Goal: Check status: Check status

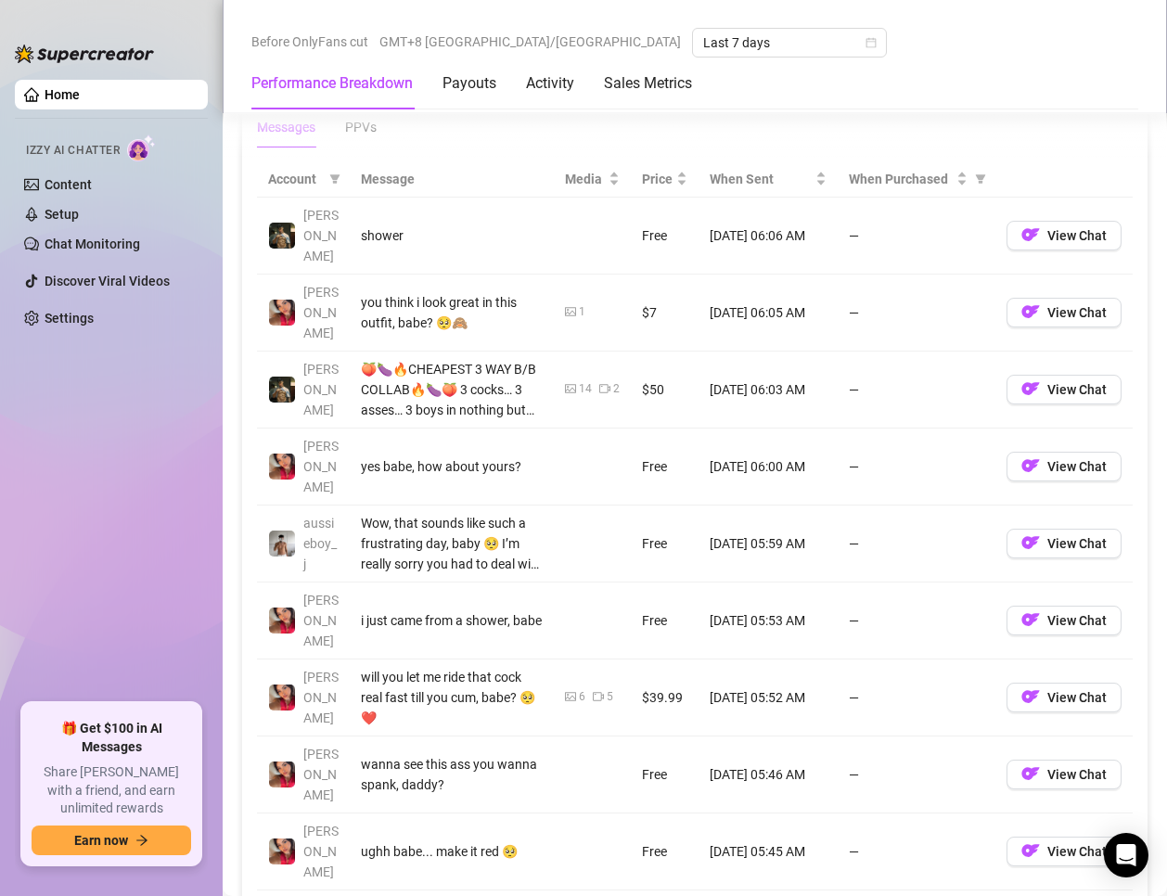
scroll to position [1485, 0]
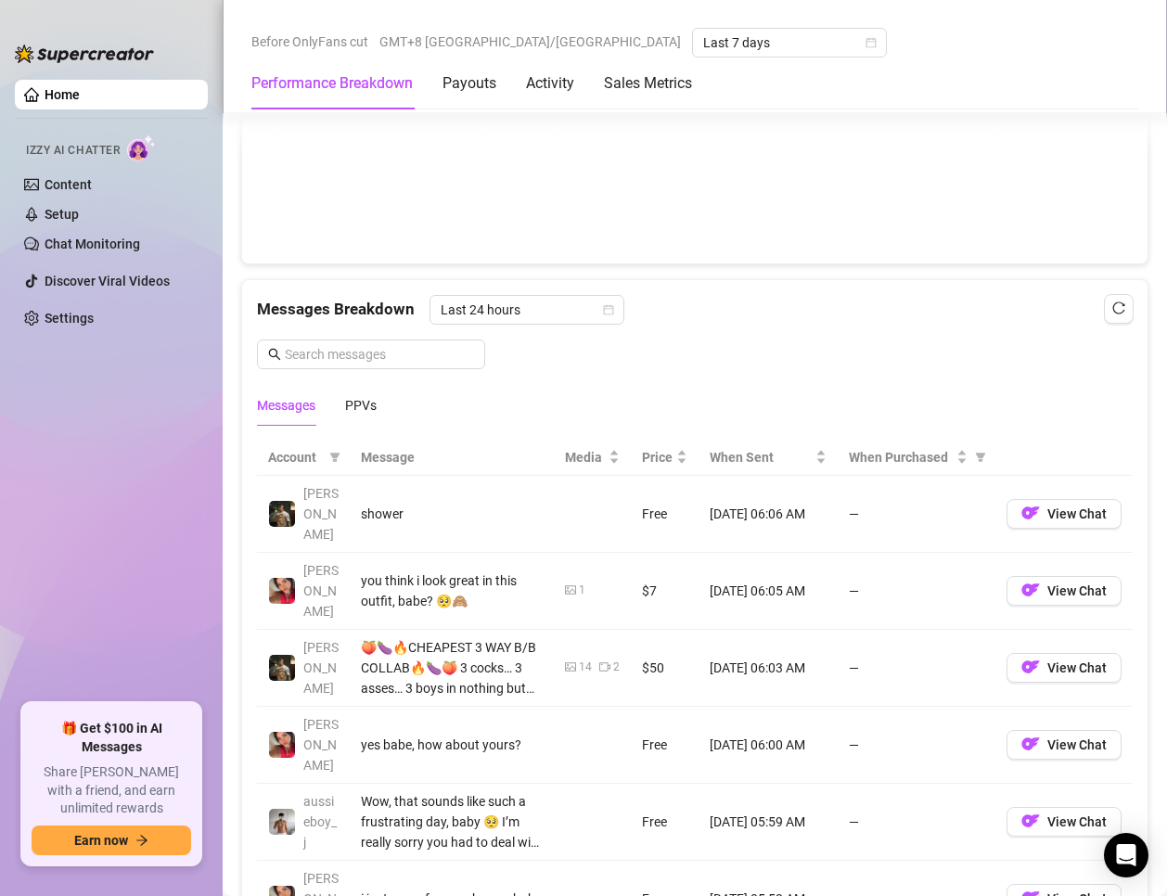
click at [384, 405] on div "Messages PPVs" at bounding box center [695, 405] width 876 height 43
click at [378, 406] on div "Messages PPVs" at bounding box center [695, 405] width 876 height 43
click at [341, 412] on div "Messages PPVs" at bounding box center [317, 405] width 120 height 43
click at [349, 412] on div "PPVs" at bounding box center [361, 405] width 32 height 20
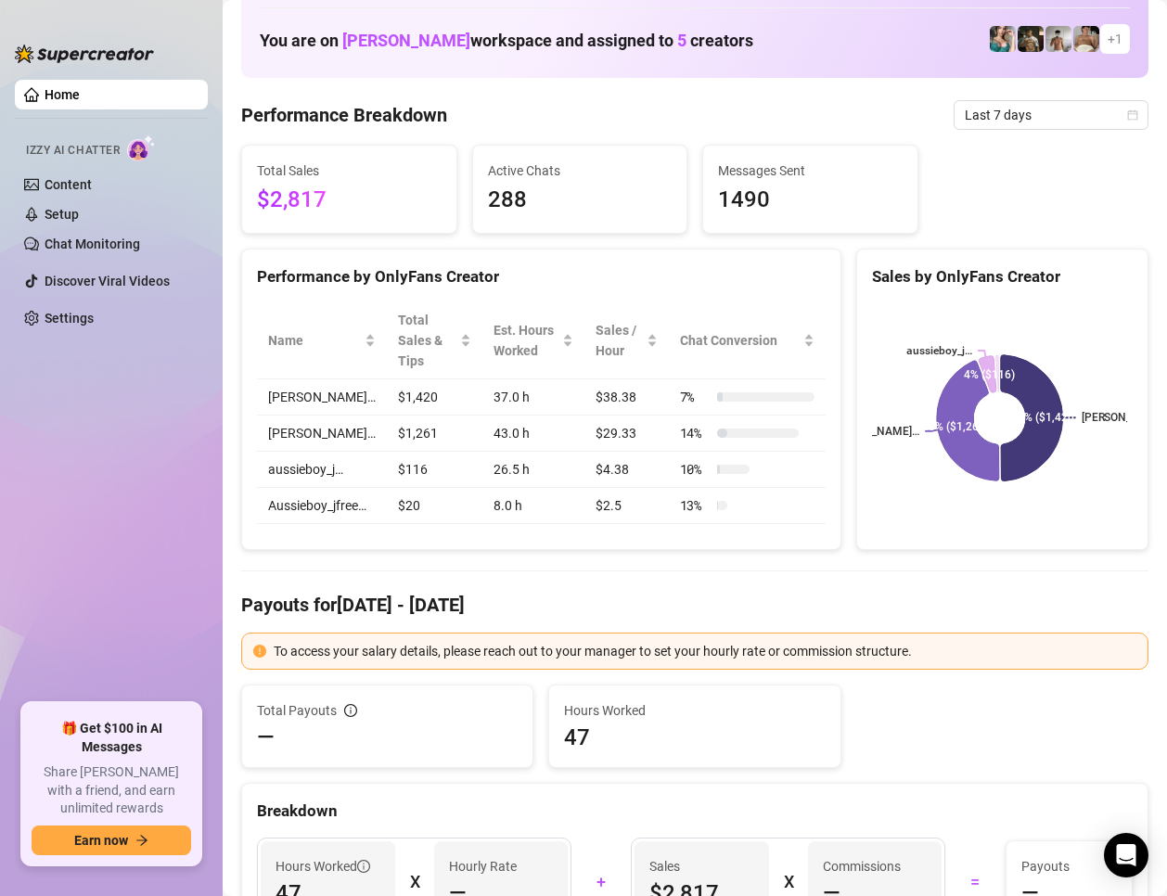
scroll to position [0, 0]
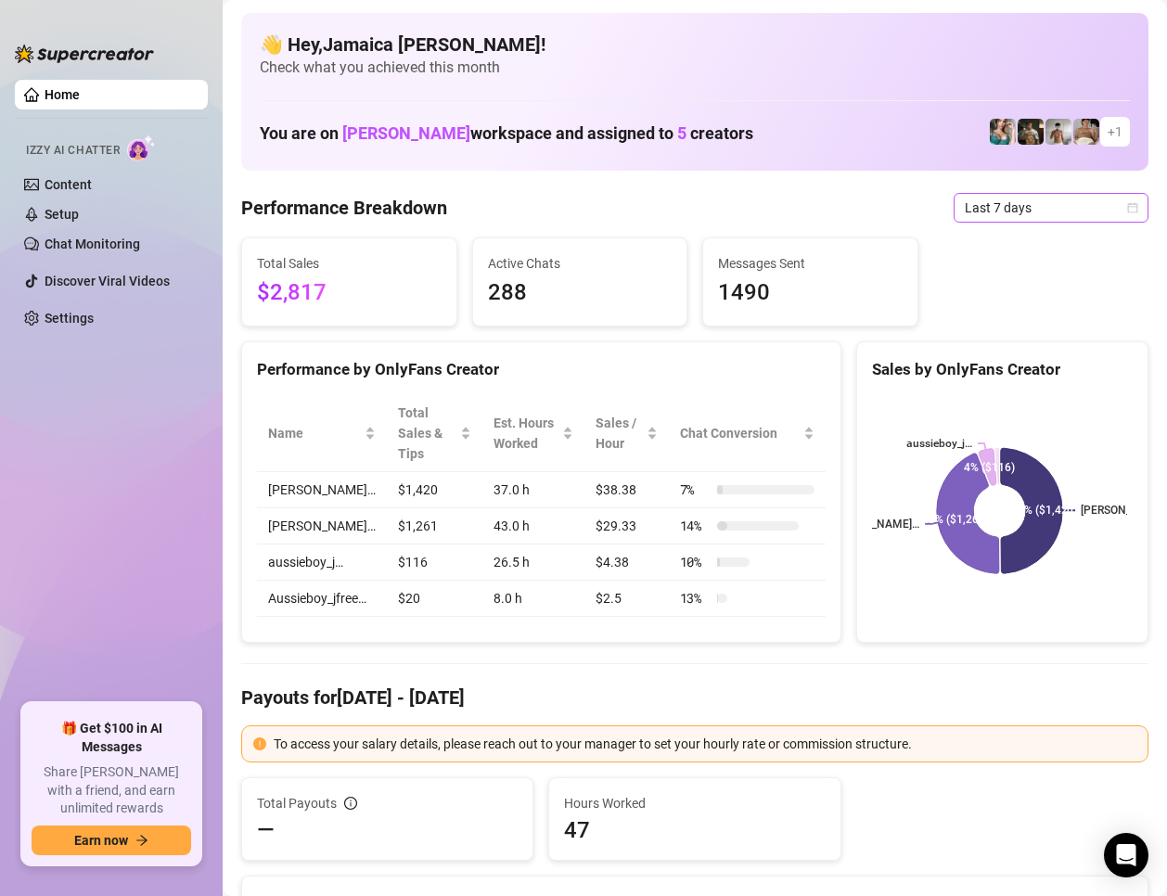
click at [1022, 214] on span "Last 7 days" at bounding box center [1051, 208] width 173 height 28
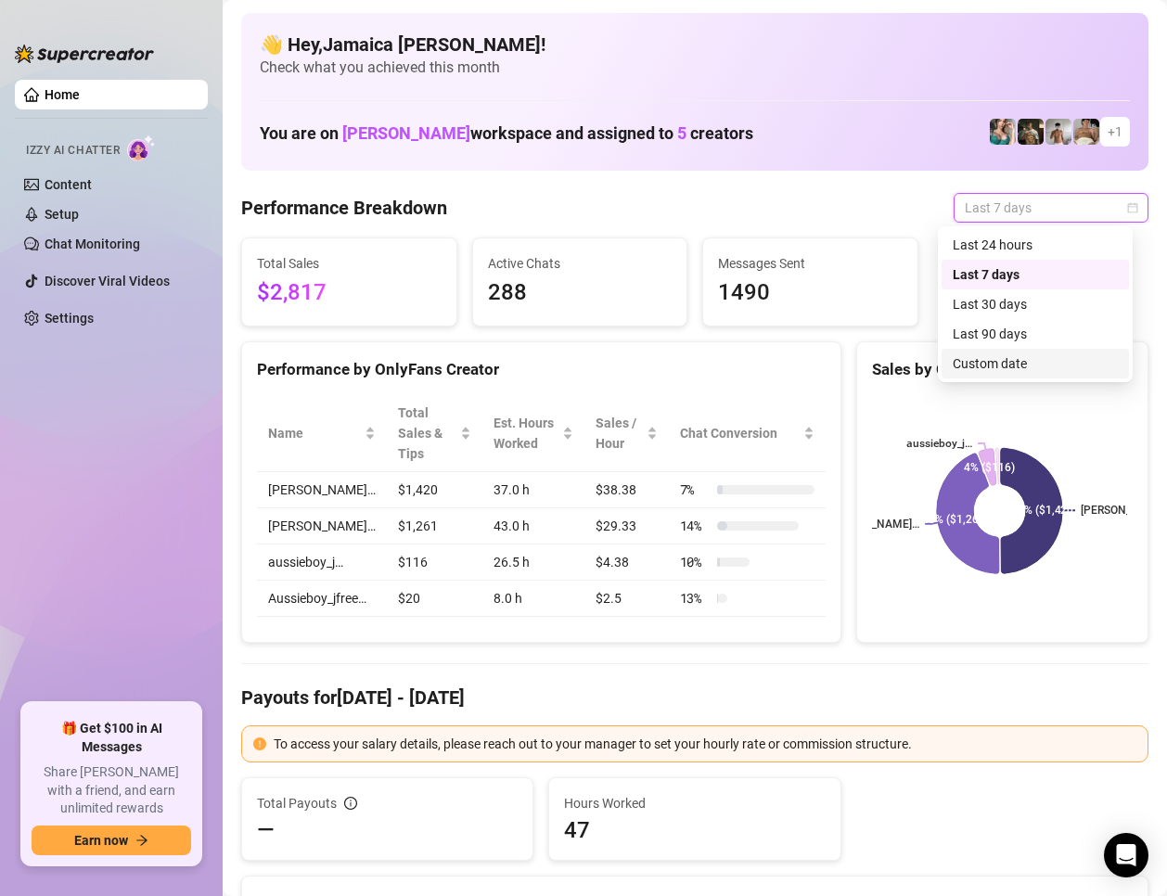
click at [998, 361] on div "Custom date" at bounding box center [1035, 364] width 165 height 20
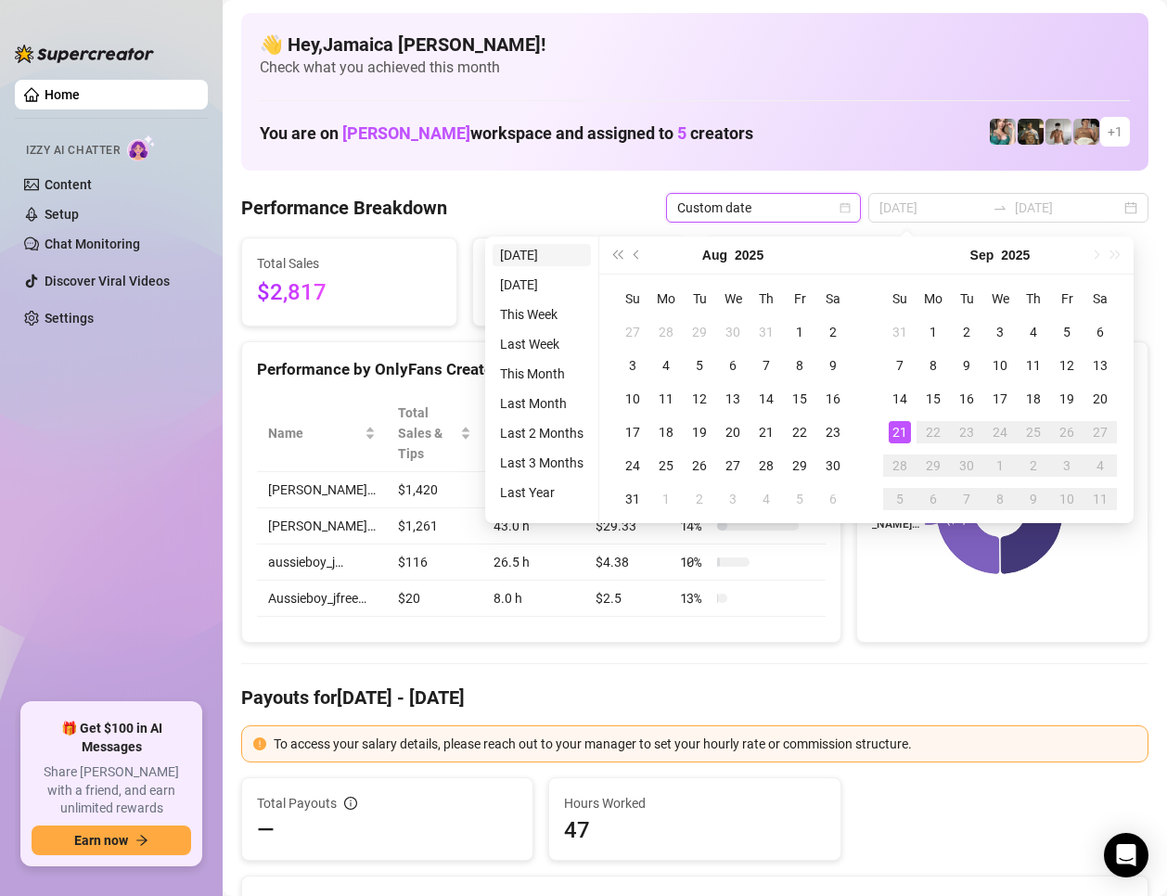
type input "[DATE]"
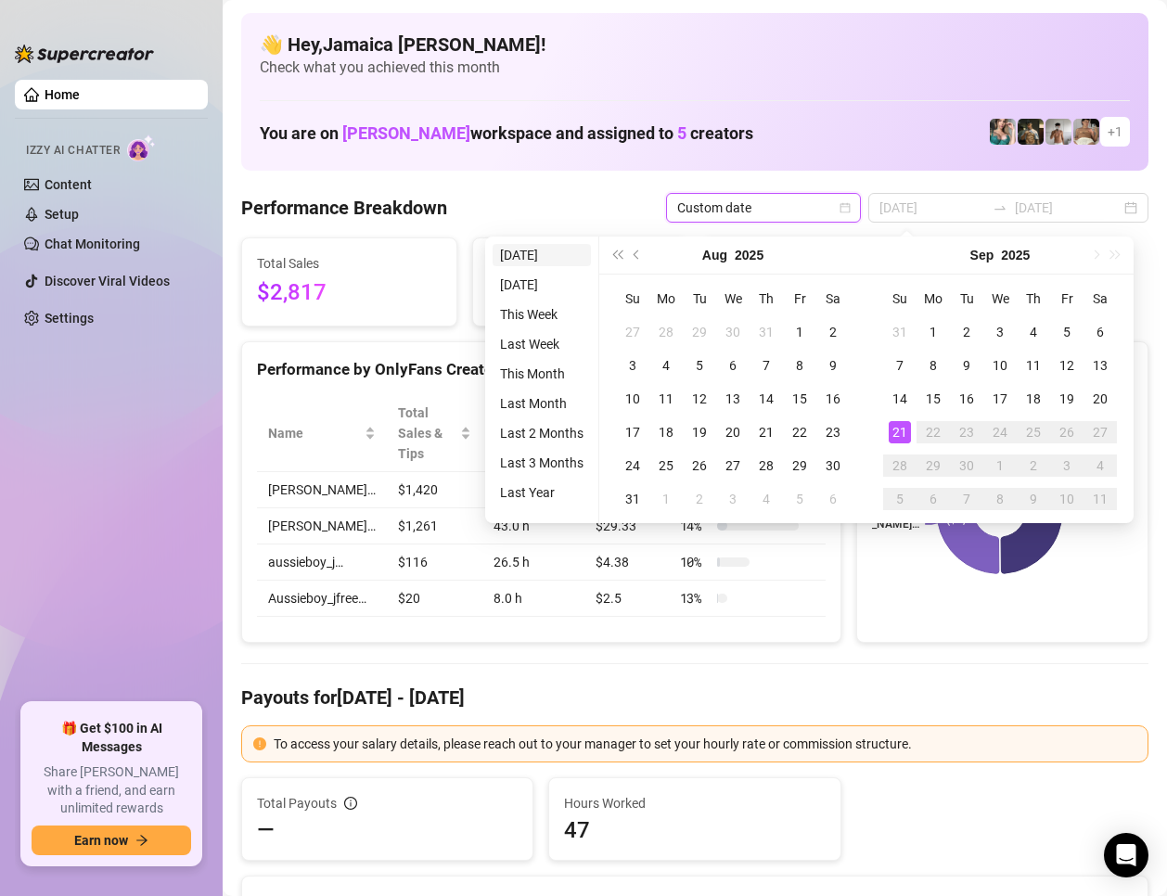
click at [539, 248] on li "[DATE]" at bounding box center [542, 255] width 98 height 22
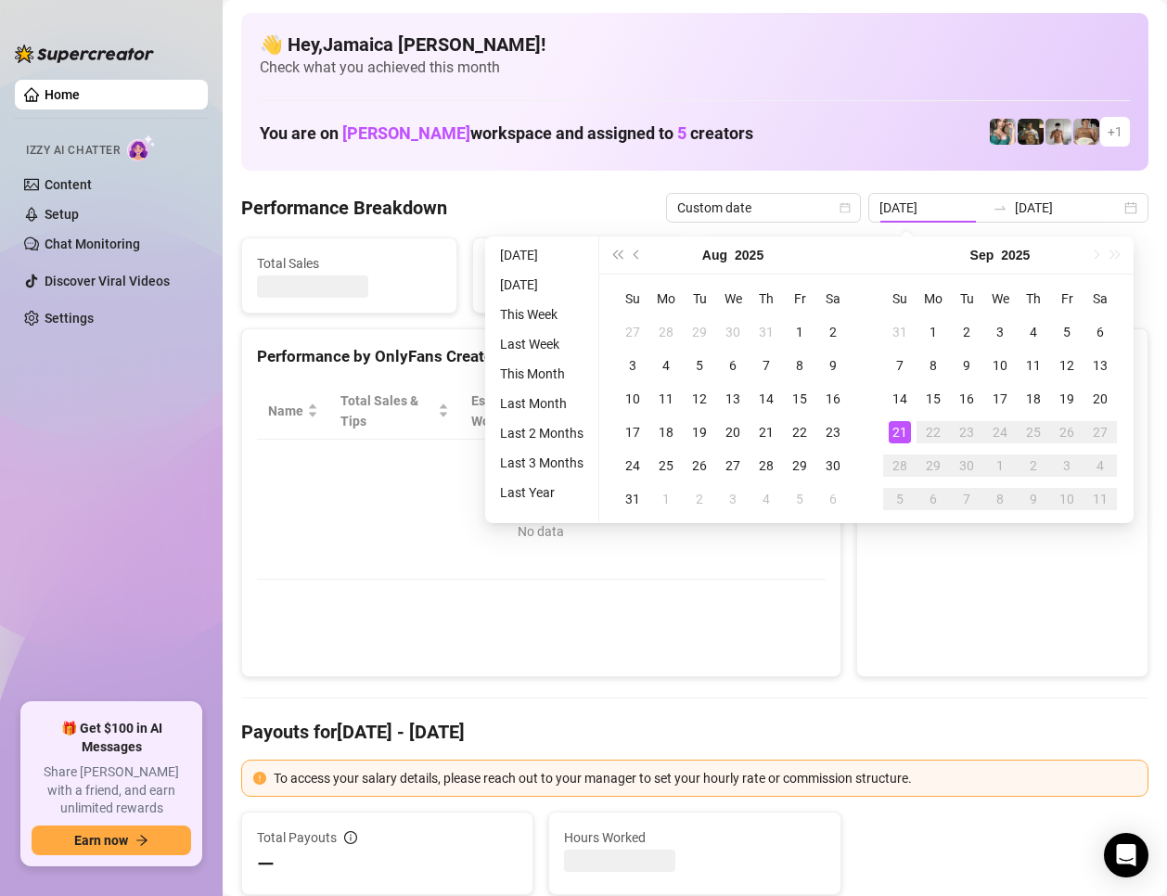
type input "[DATE]"
